Goal: Task Accomplishment & Management: Use online tool/utility

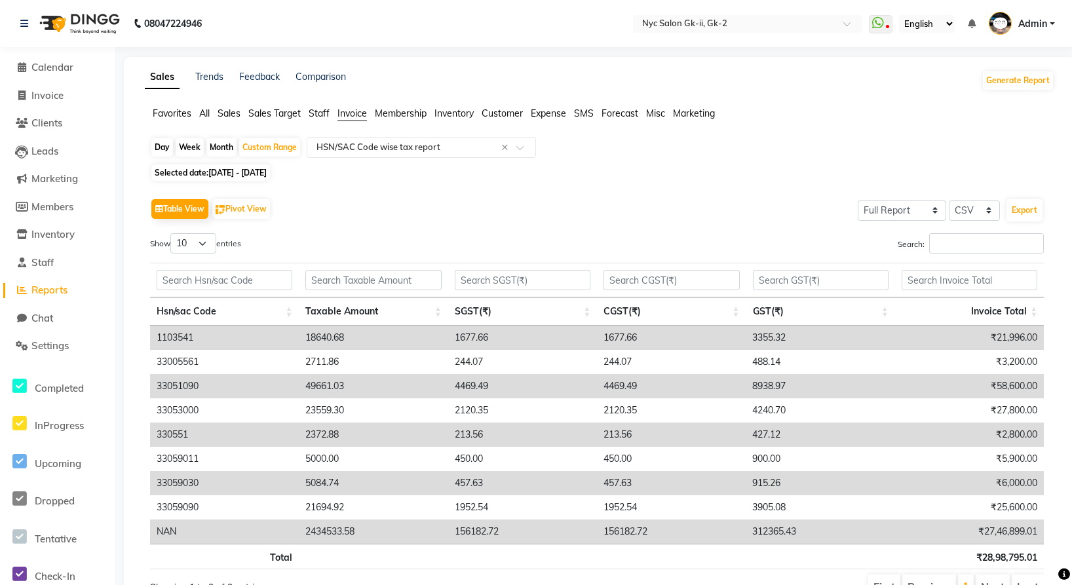
select select "full_report"
select select "csv"
click at [79, 96] on link "Invoice" at bounding box center [57, 95] width 108 height 15
select select "service"
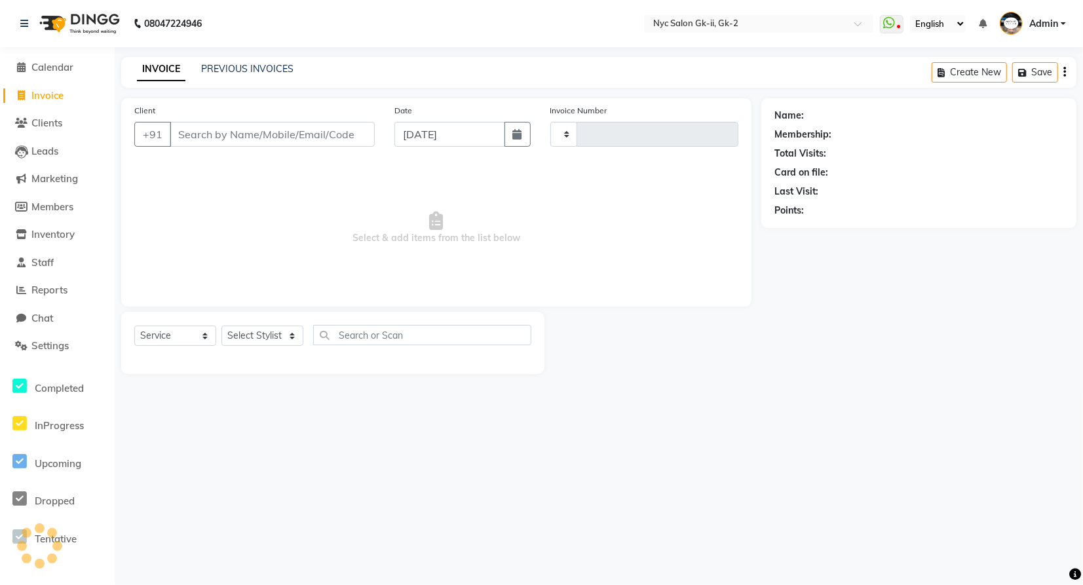
type input "5266"
select select "5936"
click at [236, 66] on link "PREVIOUS INVOICES" at bounding box center [247, 69] width 92 height 12
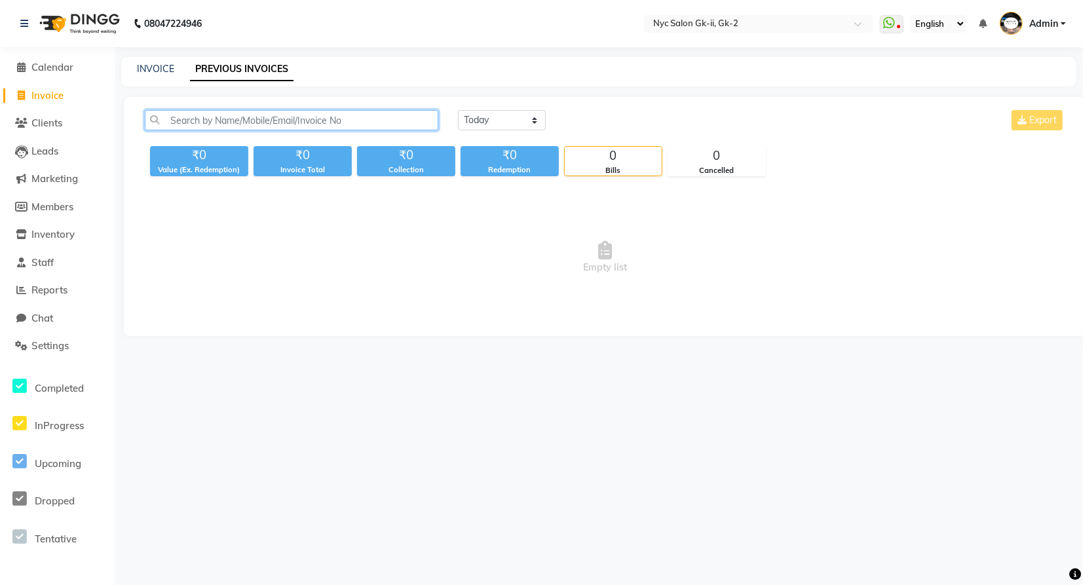
click at [213, 120] on input "text" at bounding box center [292, 120] width 294 height 20
paste input "V/2025-26/2365"
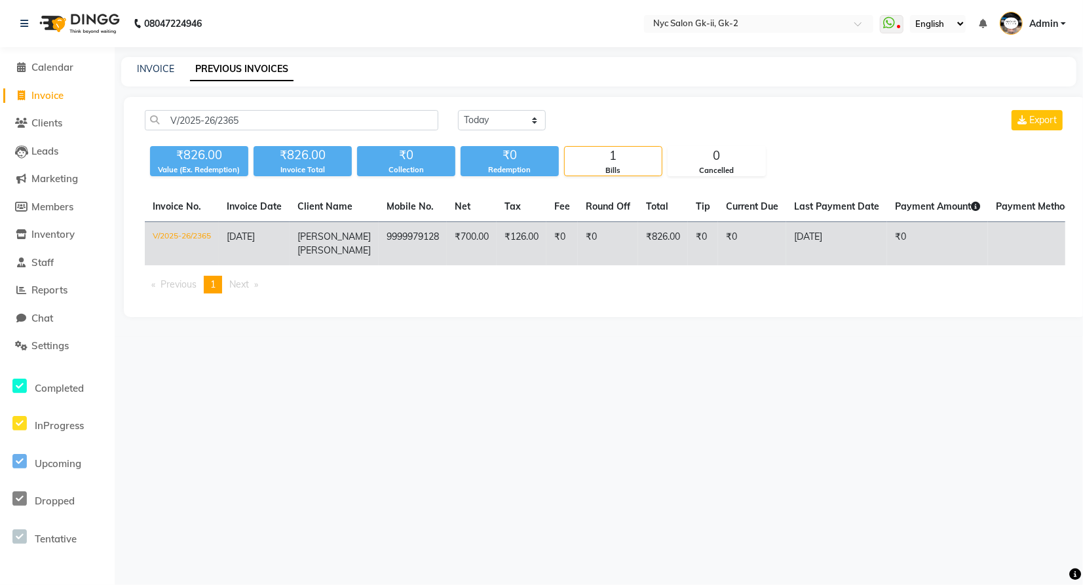
click at [388, 248] on td "9999979128" at bounding box center [413, 244] width 68 height 44
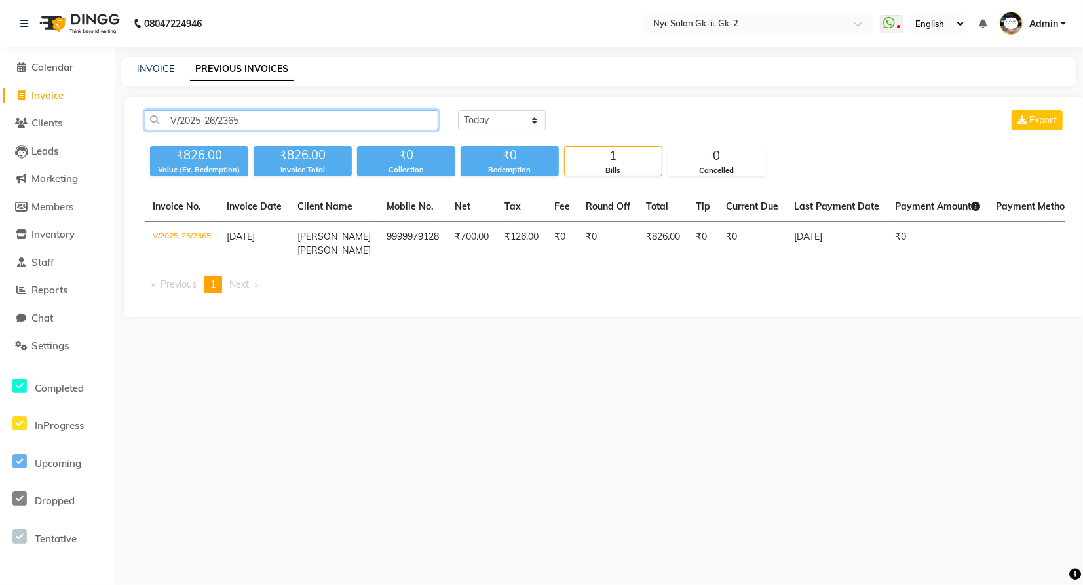
drag, startPoint x: 292, startPoint y: 119, endPoint x: 2, endPoint y: 141, distance: 291.0
click at [2, 141] on app-home "08047224946 Select Location × Nyc Salon Gk-ii, Gk-2 WhatsApp Status ✕ Status: D…" at bounding box center [541, 168] width 1083 height 337
paste input "509"
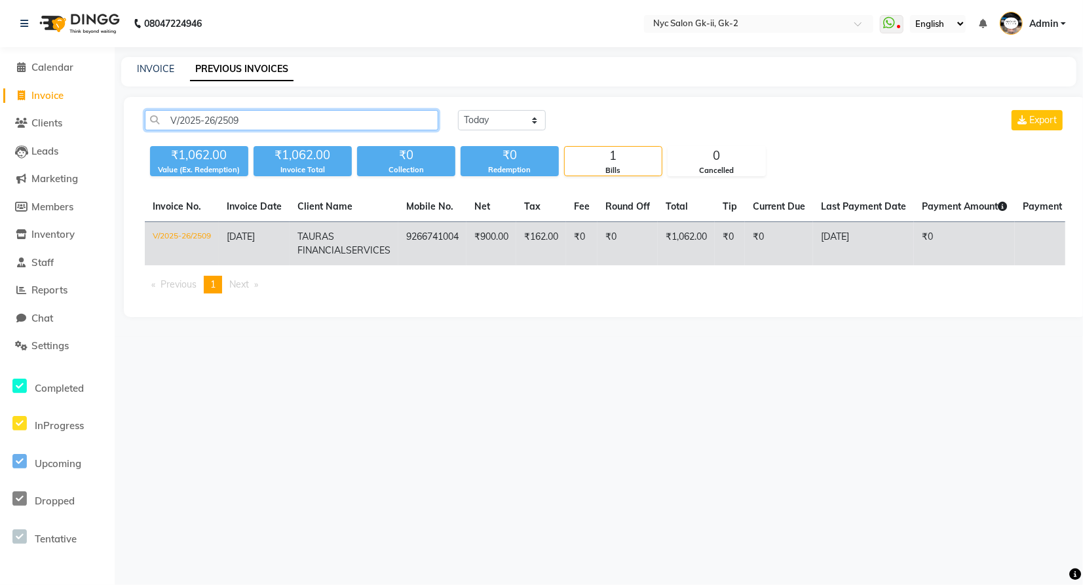
type input "V/2025-26/2509"
click at [466, 259] on td "₹900.00" at bounding box center [491, 244] width 50 height 44
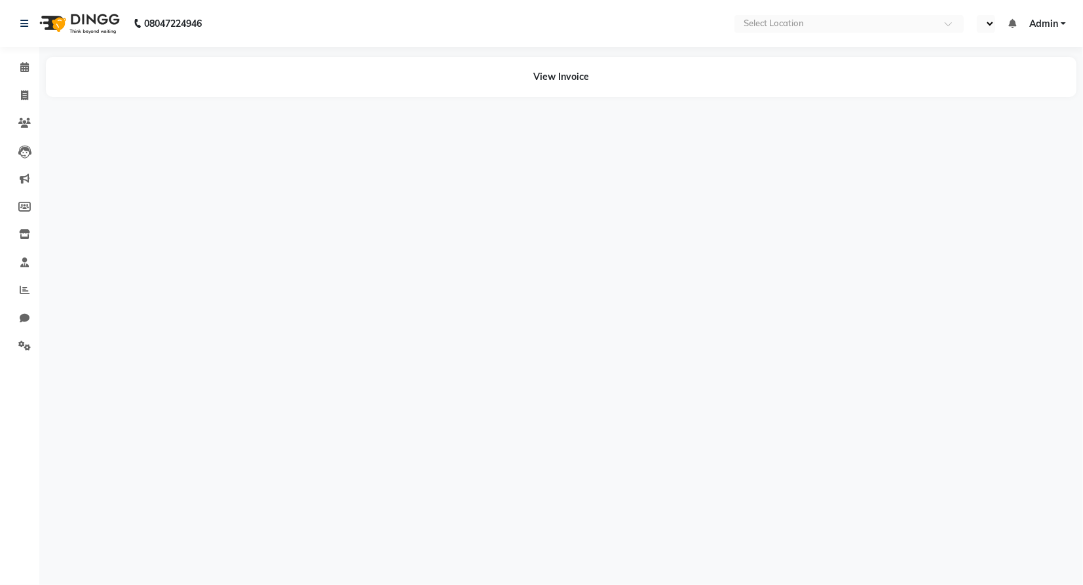
select select "en"
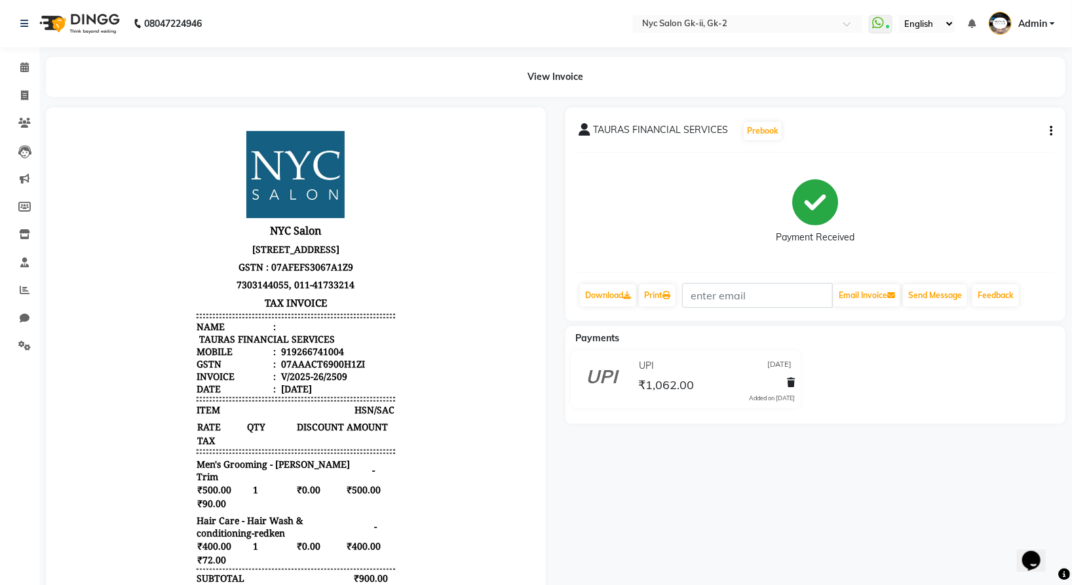
scroll to position [10, 0]
